Goal: Transaction & Acquisition: Obtain resource

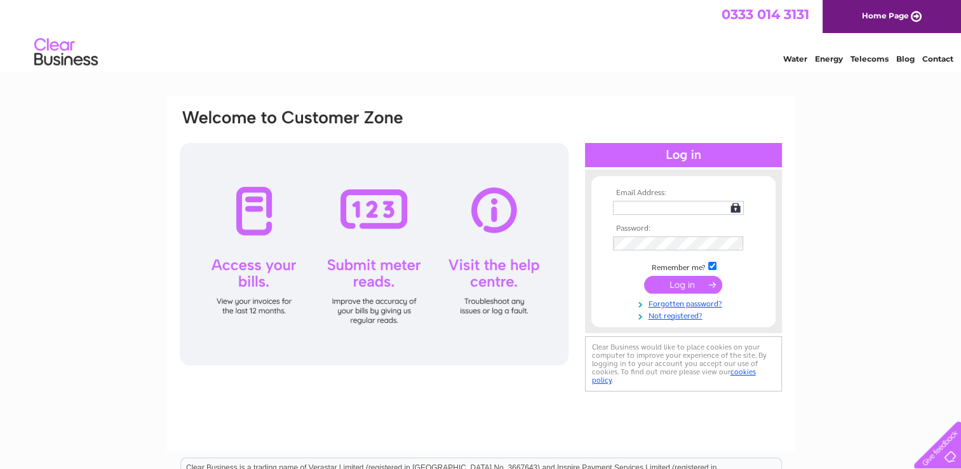
click at [629, 205] on input "text" at bounding box center [678, 208] width 131 height 14
type input "[EMAIL_ADDRESS][DOMAIN_NAME]"
click at [690, 288] on input "submit" at bounding box center [683, 285] width 78 height 18
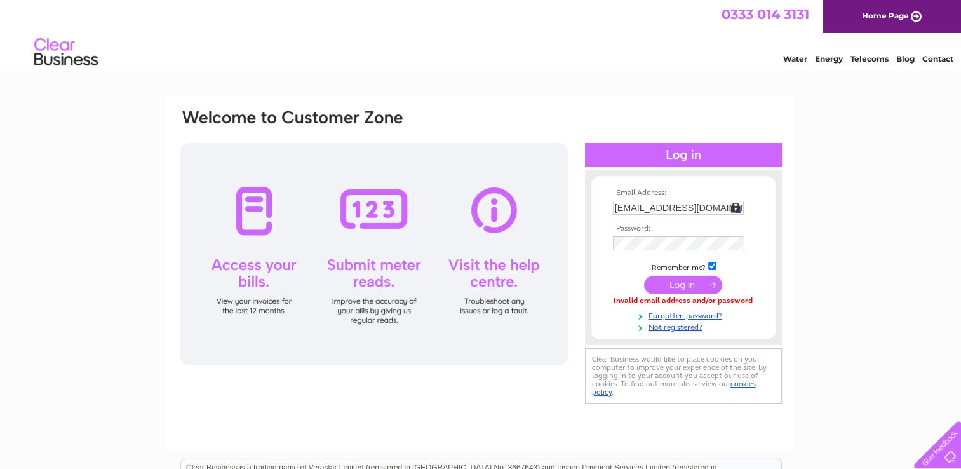
click at [650, 223] on td at bounding box center [682, 221] width 147 height 6
click at [650, 229] on th "Password:" at bounding box center [682, 228] width 147 height 9
click at [698, 281] on input "submit" at bounding box center [683, 285] width 78 height 18
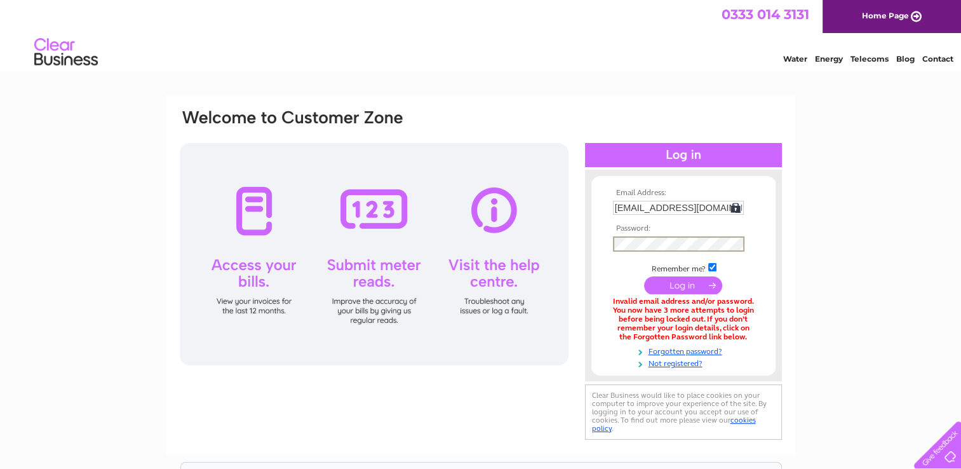
click at [685, 283] on input "submit" at bounding box center [683, 285] width 78 height 18
click at [695, 280] on input "submit" at bounding box center [683, 285] width 78 height 18
click at [696, 346] on link "Forgotten password?" at bounding box center [685, 349] width 144 height 12
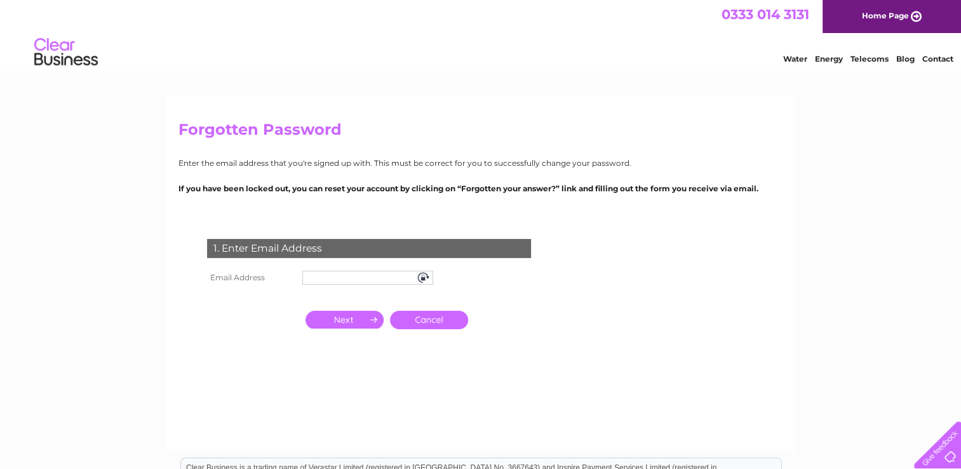
click at [220, 279] on th "Email Address" at bounding box center [251, 277] width 95 height 20
click at [357, 278] on input "text" at bounding box center [367, 277] width 131 height 14
type input "[EMAIL_ADDRESS][DOMAIN_NAME]"
click at [333, 319] on input "button" at bounding box center [344, 319] width 78 height 18
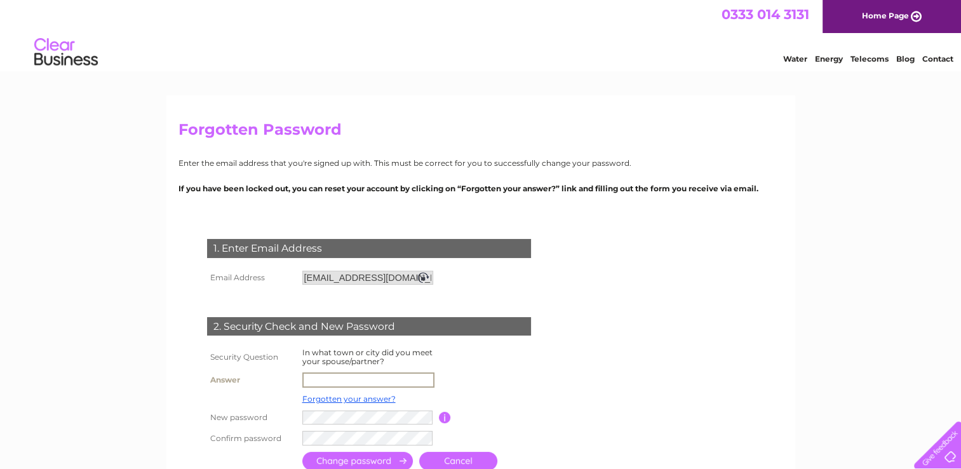
click at [317, 380] on input "text" at bounding box center [368, 379] width 132 height 15
click at [568, 385] on form "1. Enter Email Address Email Address sandgroundergirl@live.co.uk Cancel Answer" at bounding box center [480, 355] width 604 height 284
click at [328, 378] on input "text" at bounding box center [368, 379] width 132 height 15
type input "Bedford Road"
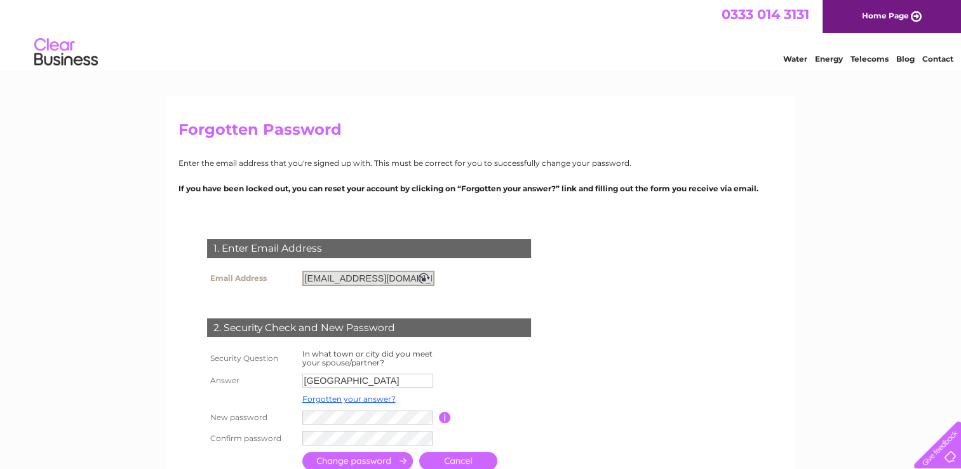
click at [422, 278] on input "sandgroundergirl@live.co.uk" at bounding box center [368, 277] width 132 height 15
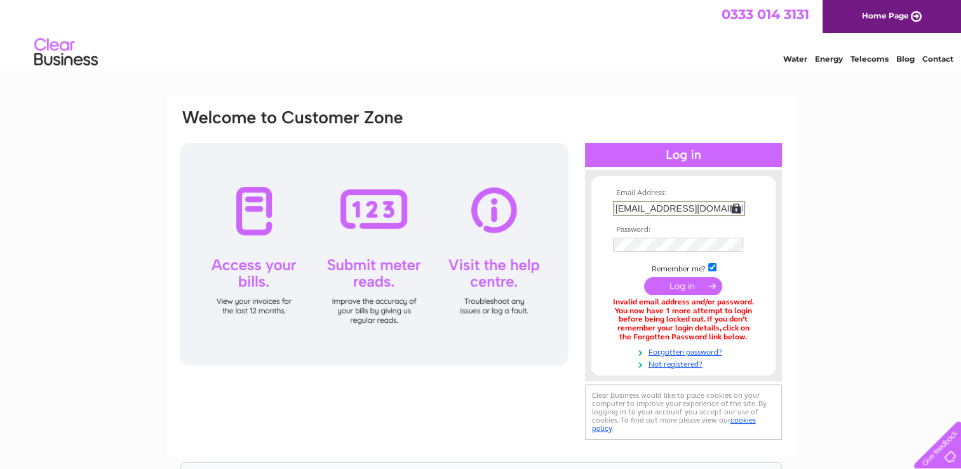
click at [714, 206] on input "sandgroundergirl@live.co.uk" at bounding box center [679, 208] width 132 height 15
drag, startPoint x: 721, startPoint y: 209, endPoint x: 467, endPoint y: 210, distance: 254.6
click at [467, 210] on div "Email Address: sandgroundergirl@live.co.uk Password:" at bounding box center [480, 275] width 604 height 335
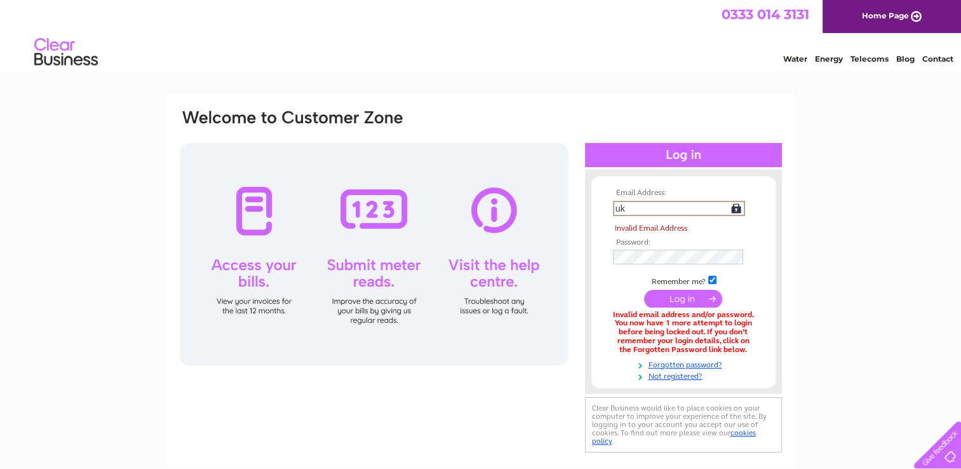
click at [644, 214] on input "uk" at bounding box center [679, 208] width 132 height 15
type input "u"
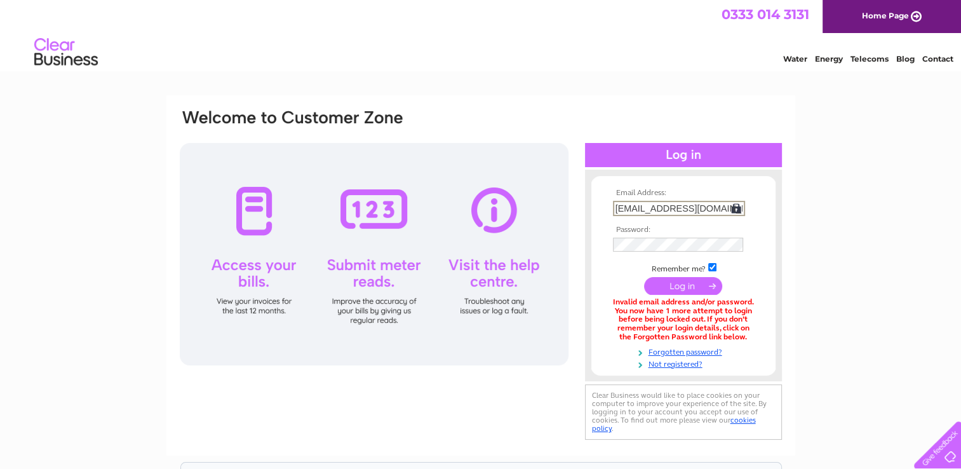
drag, startPoint x: 733, startPoint y: 208, endPoint x: 446, endPoint y: 215, distance: 287.0
click at [446, 215] on div "Email Address: sandgroundergirl@live.co.uk Password:" at bounding box center [480, 275] width 604 height 335
type input "botanic@madasafish.com"
click at [679, 282] on input "submit" at bounding box center [683, 285] width 78 height 18
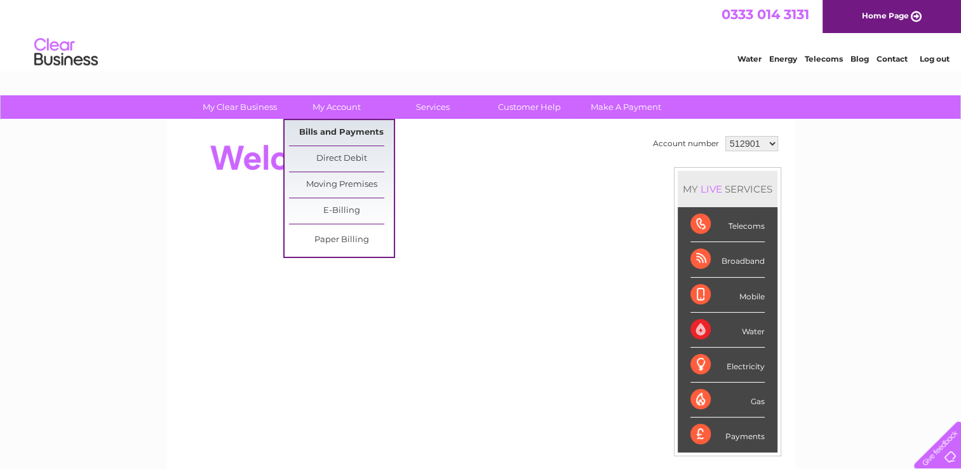
click at [340, 140] on link "Bills and Payments" at bounding box center [341, 132] width 105 height 25
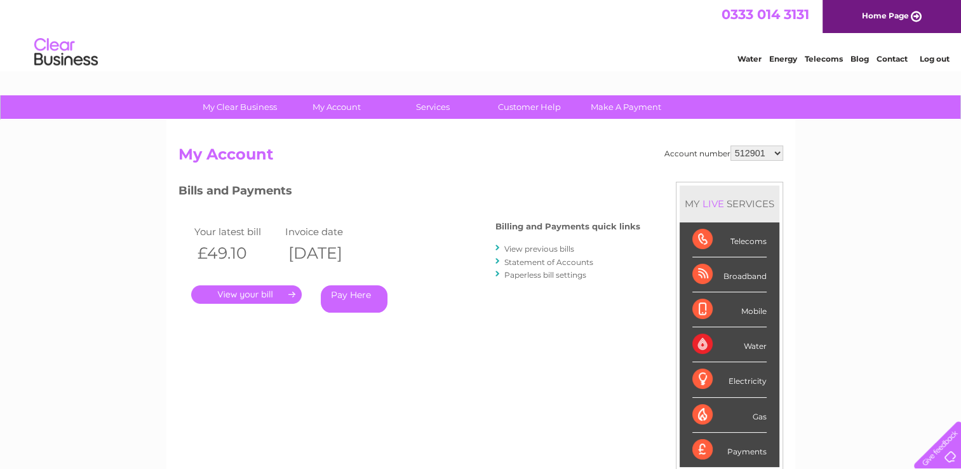
click at [775, 149] on select "512901 982637 1080753" at bounding box center [756, 152] width 53 height 15
select select "982637"
click at [730, 145] on select "512901 982637 1080753" at bounding box center [756, 152] width 53 height 15
click at [269, 296] on link "." at bounding box center [246, 294] width 110 height 18
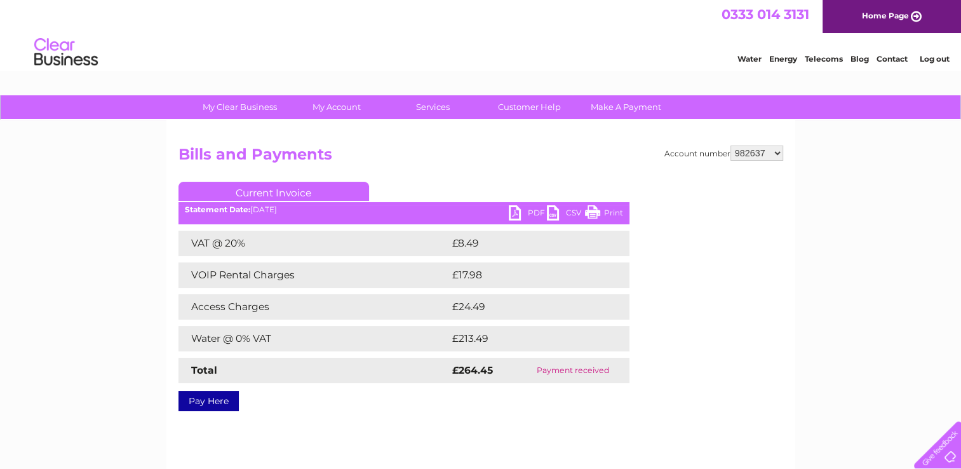
click at [528, 213] on link "PDF" at bounding box center [528, 214] width 38 height 18
